Goal: Transaction & Acquisition: Purchase product/service

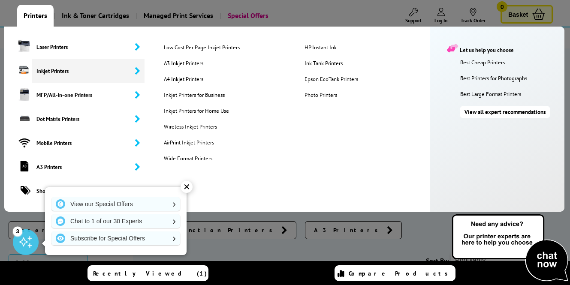
scroll to position [43, 0]
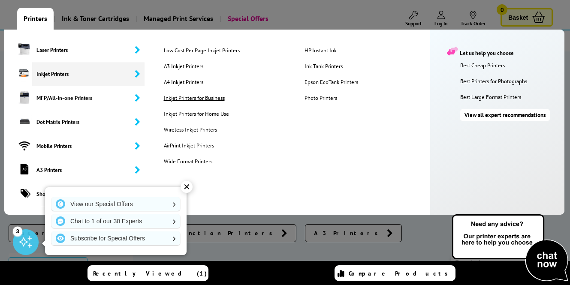
click at [167, 95] on link "Inkjet Printers for Business" at bounding box center [228, 97] width 141 height 7
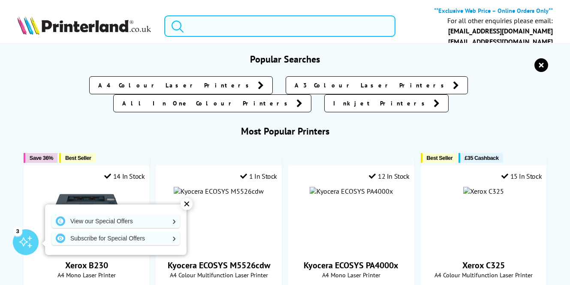
click at [258, 23] on input "search" at bounding box center [279, 25] width 231 height 21
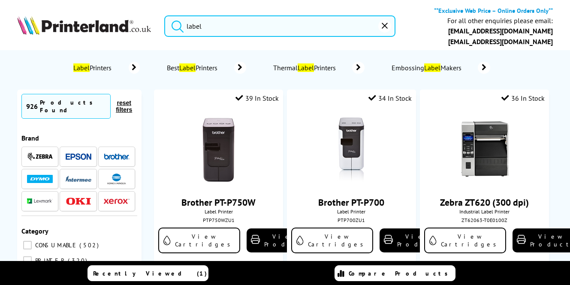
type input "label"
click at [120, 154] on img at bounding box center [117, 157] width 26 height 6
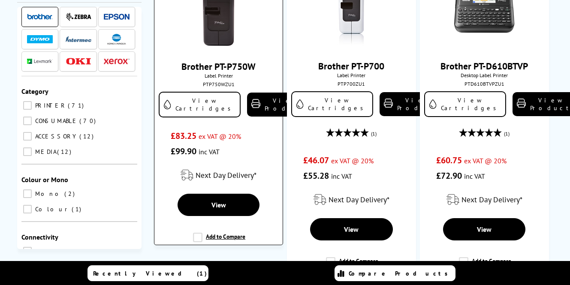
scroll to position [143, 0]
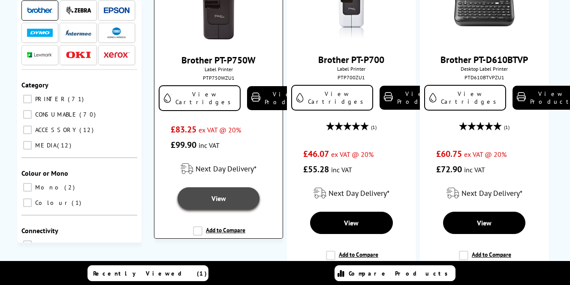
click at [222, 199] on span "View" at bounding box center [219, 198] width 15 height 9
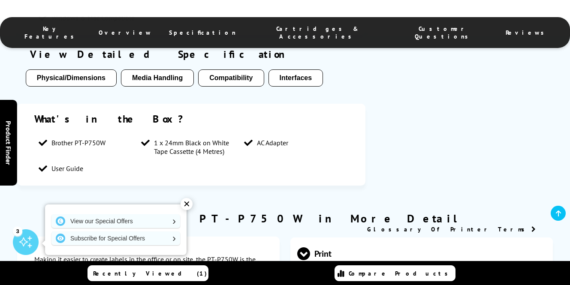
scroll to position [529, 0]
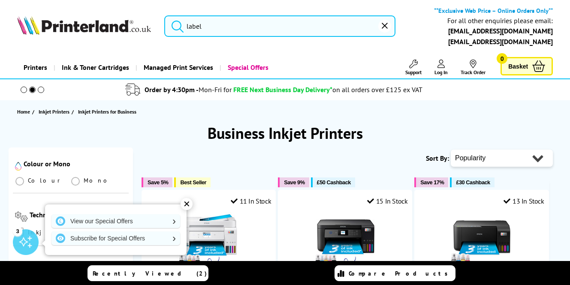
click at [217, 29] on input "label" at bounding box center [279, 25] width 231 height 21
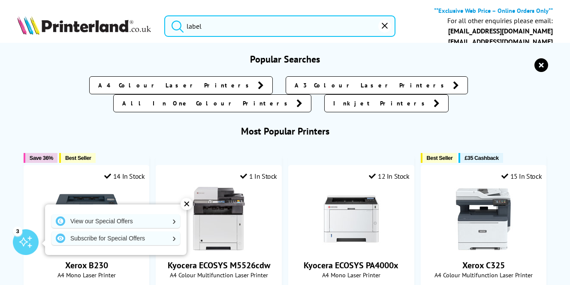
click at [165, 15] on button "submit" at bounding box center [175, 24] width 21 height 19
click at [294, 29] on input "label" at bounding box center [279, 25] width 231 height 21
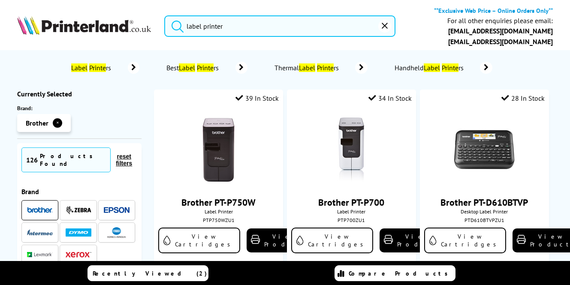
type input "label printer"
click at [165, 15] on button "submit" at bounding box center [175, 24] width 21 height 19
click at [313, 64] on mark "Label" at bounding box center [307, 68] width 16 height 9
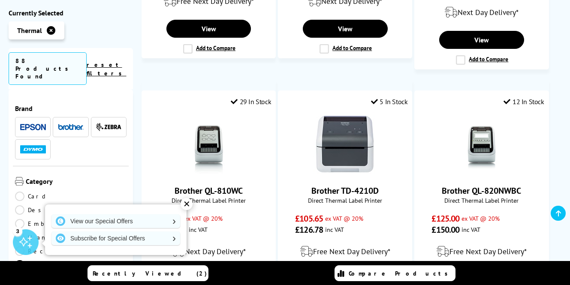
scroll to position [644, 0]
